Goal: Task Accomplishment & Management: Manage account settings

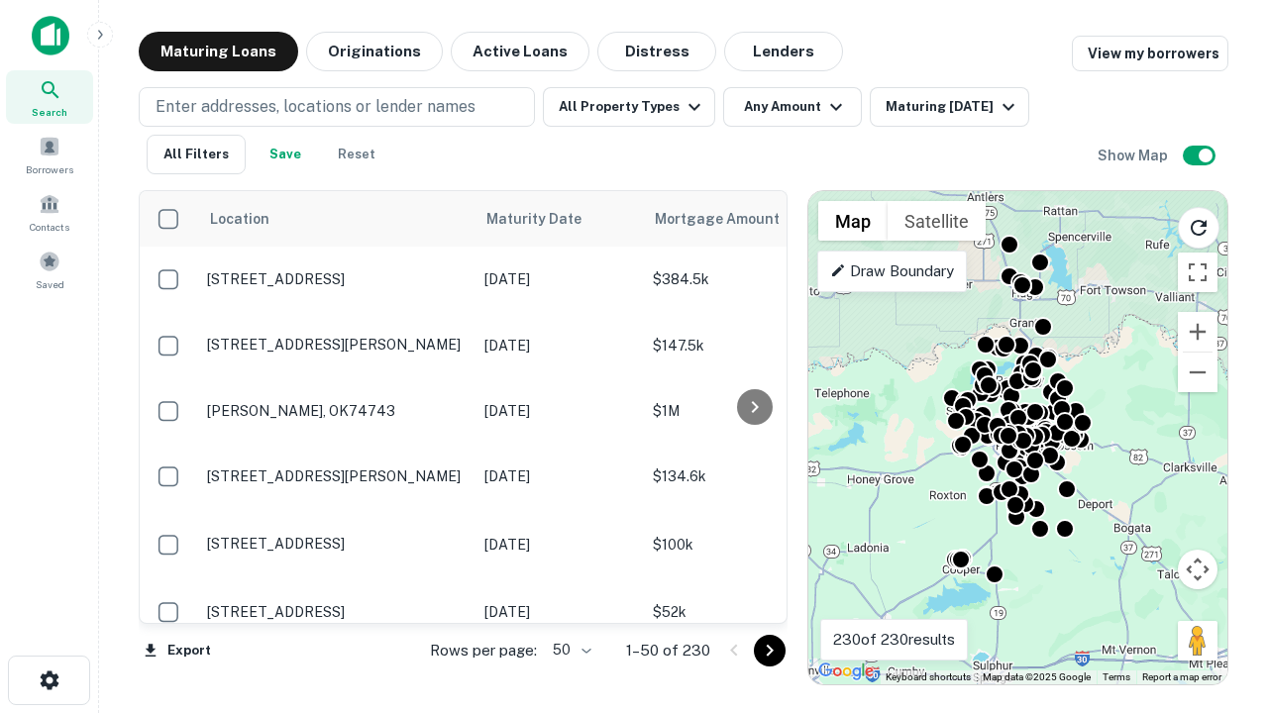
click at [769, 650] on icon "Go to next page" at bounding box center [770, 651] width 24 height 24
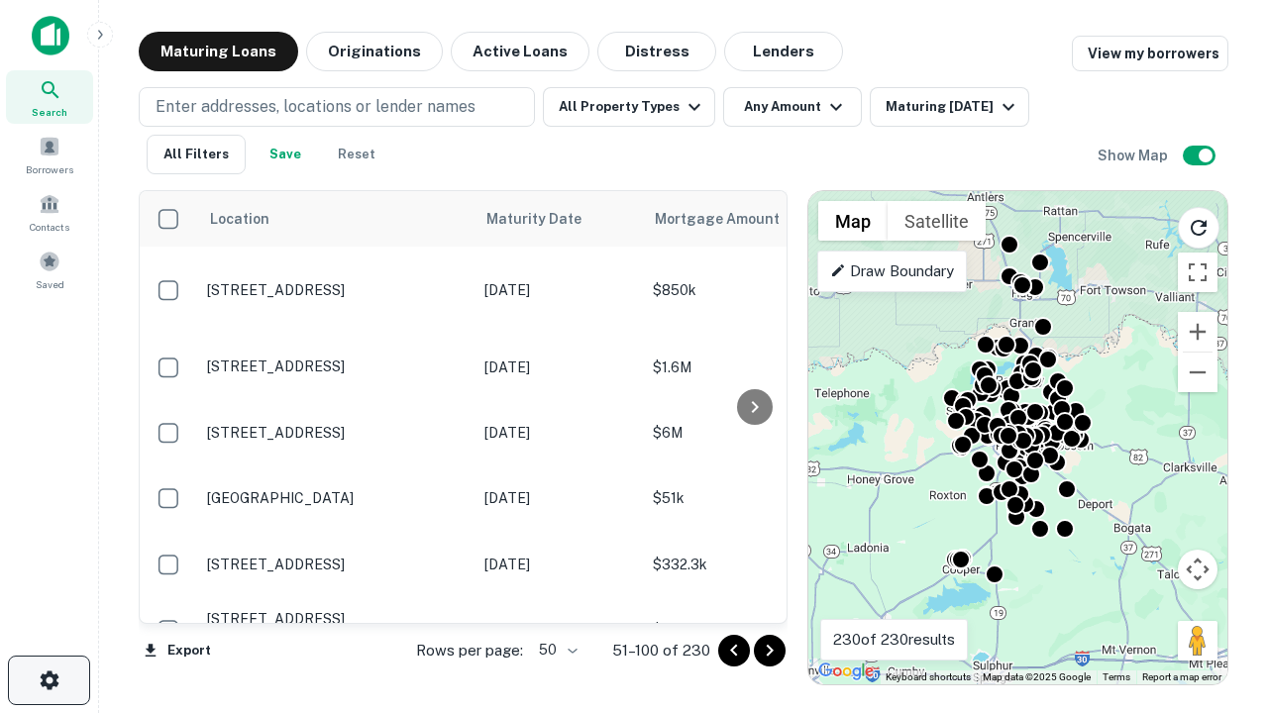
click at [49, 681] on icon "button" at bounding box center [50, 681] width 24 height 24
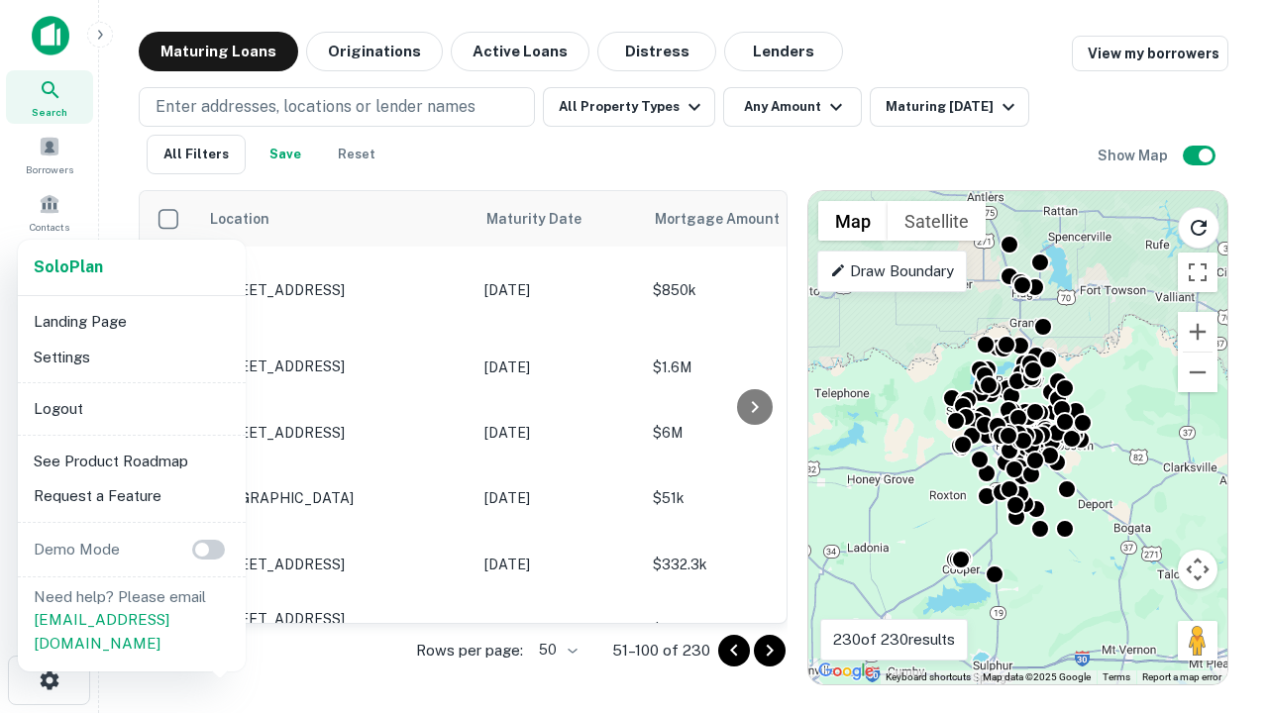
click at [131, 408] on li "Logout" at bounding box center [132, 409] width 212 height 36
